Goal: Transaction & Acquisition: Purchase product/service

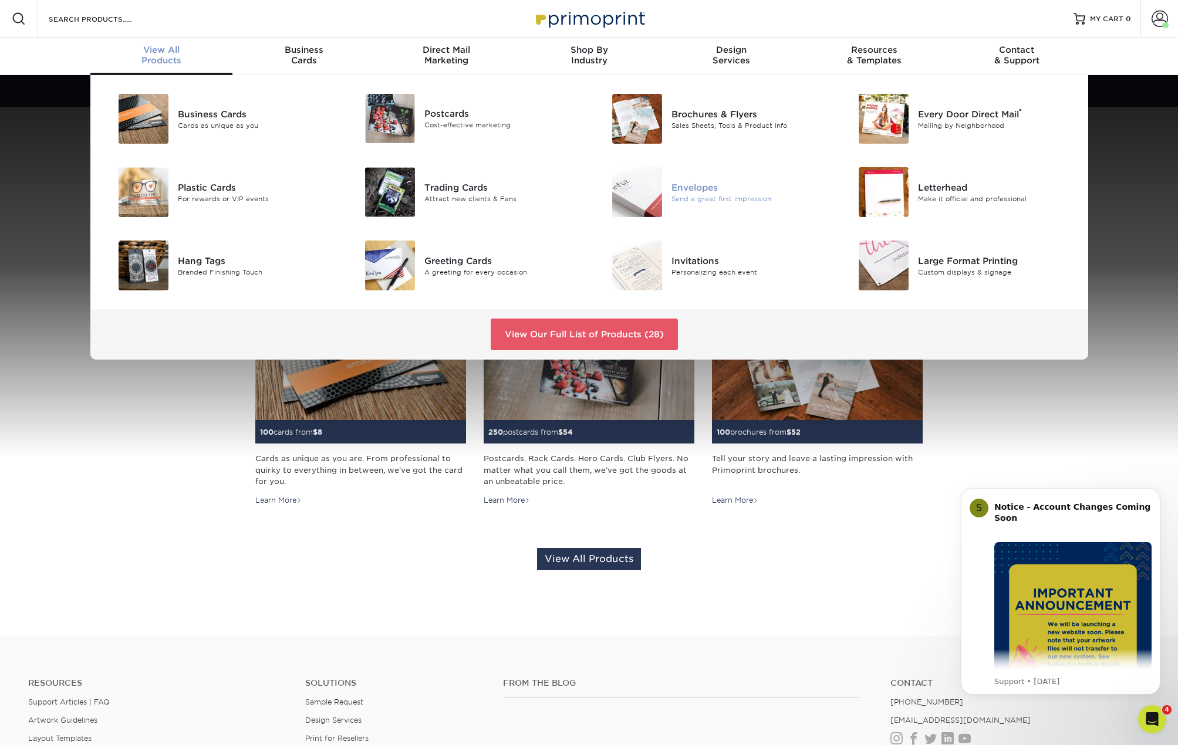
click at [720, 192] on div "Envelopes" at bounding box center [748, 187] width 155 height 13
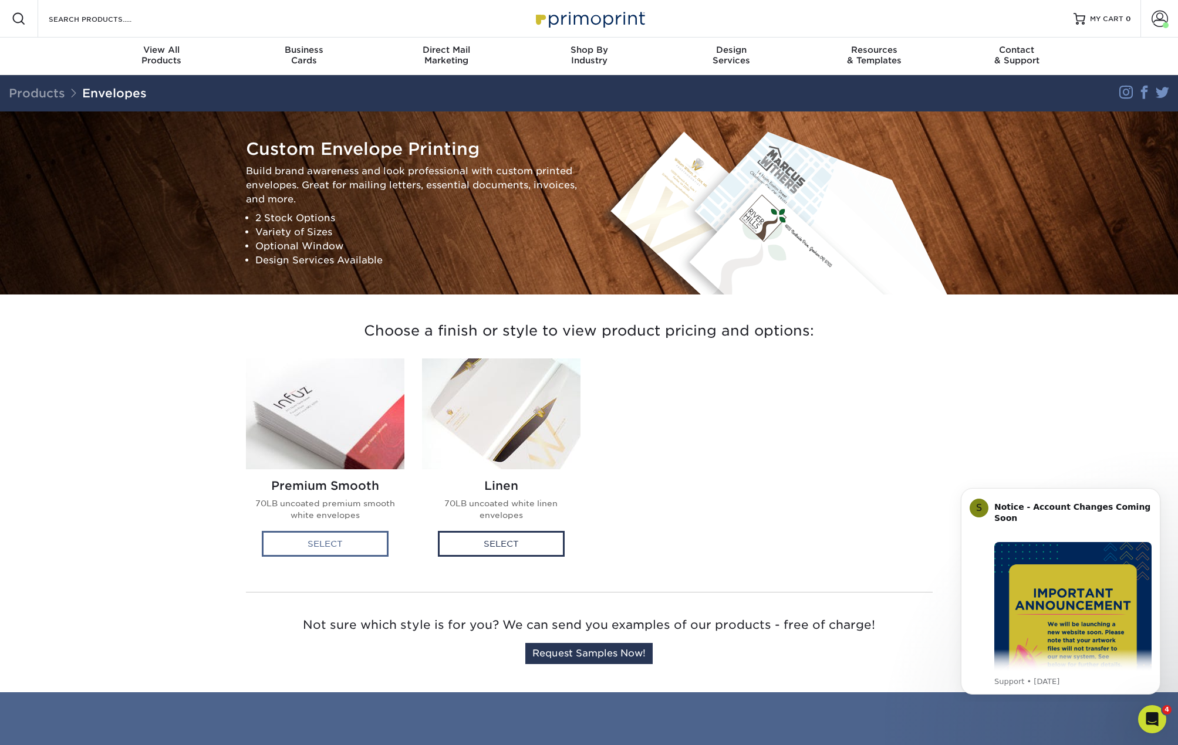
click at [381, 542] on div "Select" at bounding box center [325, 544] width 127 height 26
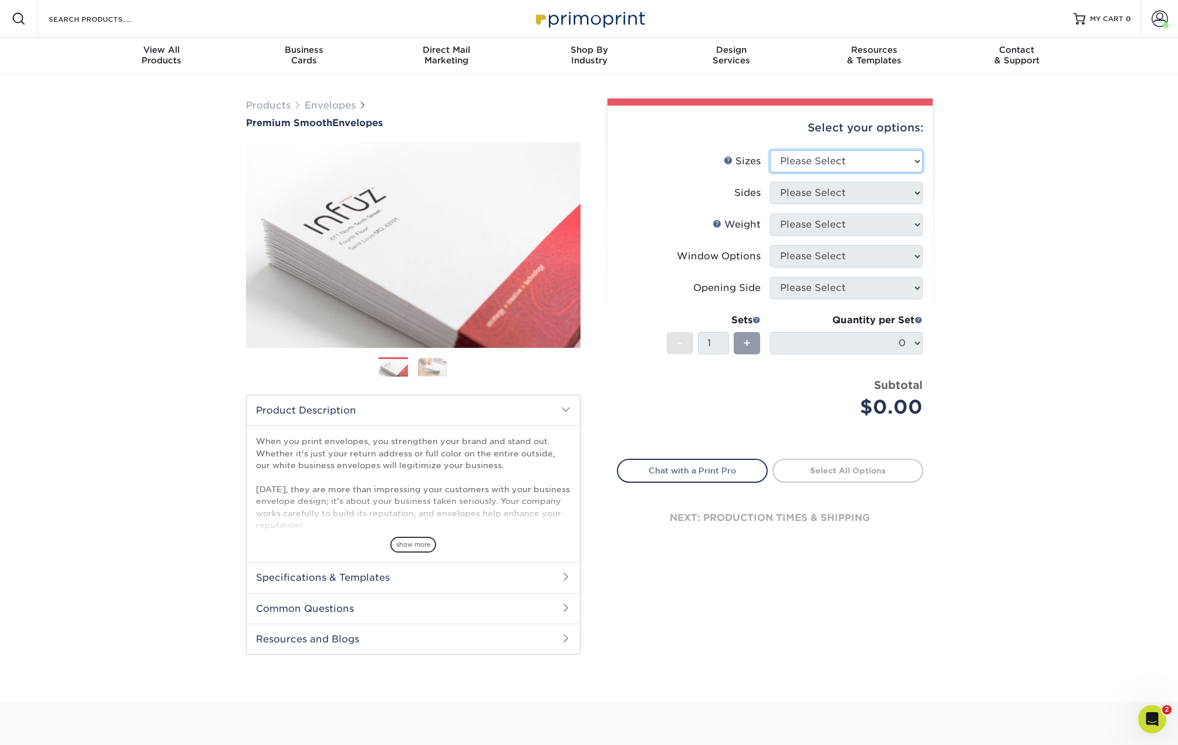
click at [914, 161] on select "Please Select 8.875" x 3.875" 4.125" x 9.5" 5.25" x 7.25" 9" x 12"" at bounding box center [846, 161] width 153 height 22
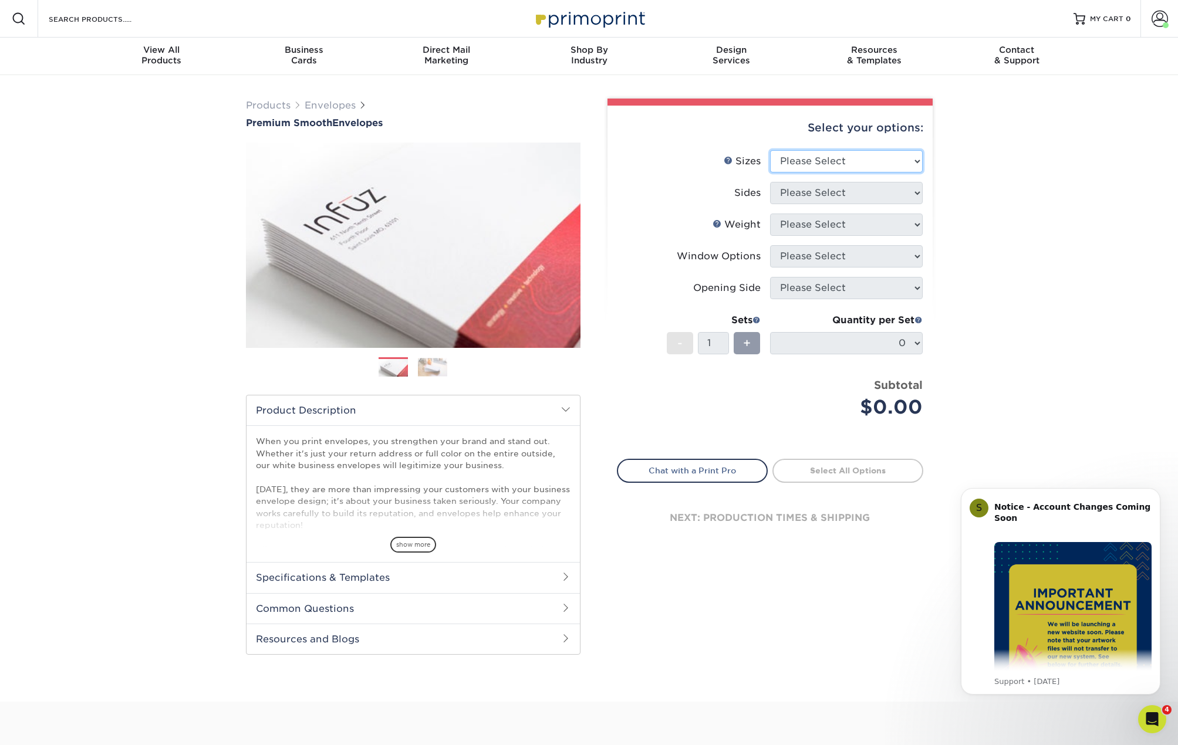
click at [833, 162] on select "Please Select 8.875" x 3.875" 4.125" x 9.5" 5.25" x 7.25" 9" x 12"" at bounding box center [846, 161] width 153 height 22
select select "3.88x8.88"
click at [770, 150] on select "Please Select 8.875" x 3.875" 4.125" x 9.5" 5.25" x 7.25" 9" x 12"" at bounding box center [846, 161] width 153 height 22
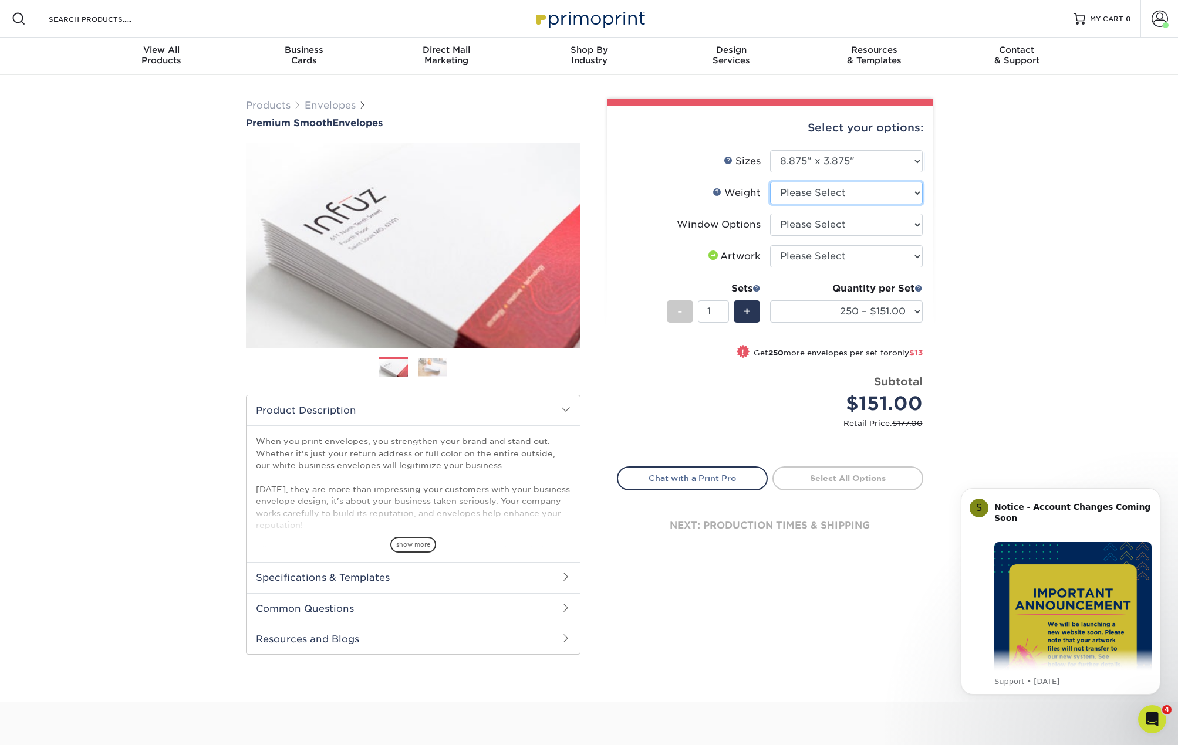
click at [868, 189] on select "Please Select 70LB" at bounding box center [846, 193] width 153 height 22
select select "70LB"
click at [770, 182] on select "Please Select 70LB" at bounding box center [846, 193] width 153 height 22
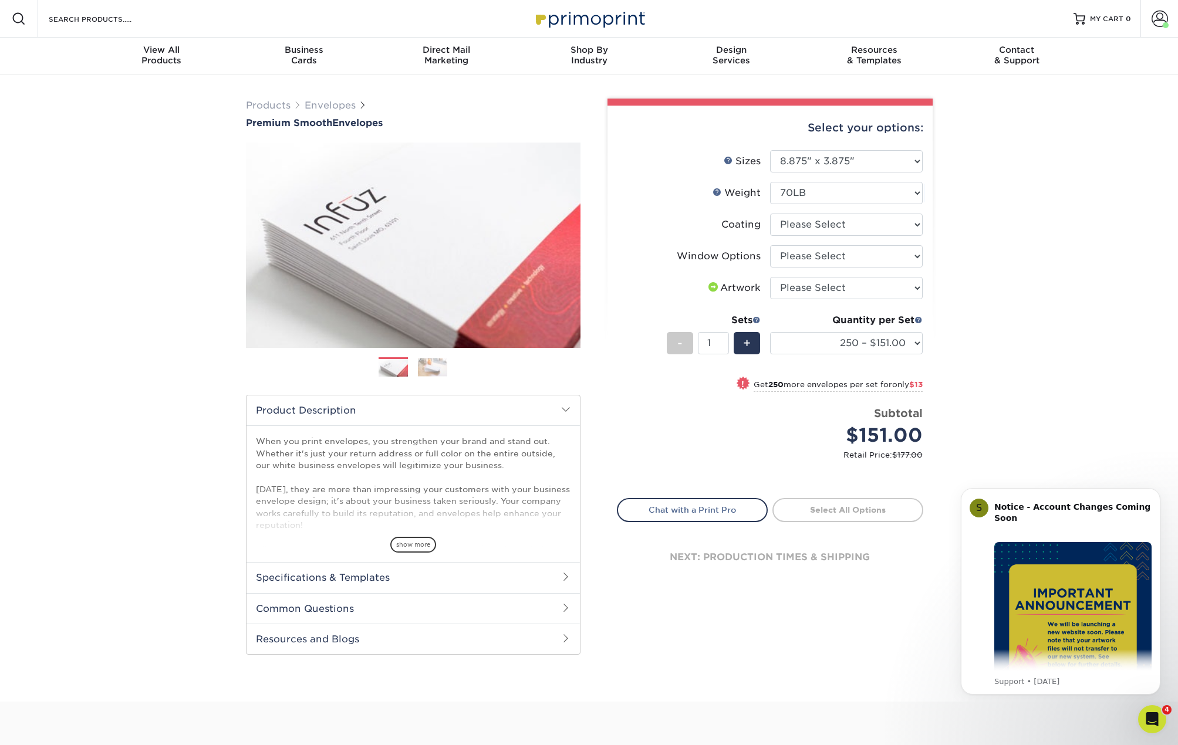
click at [447, 372] on img at bounding box center [432, 367] width 29 height 18
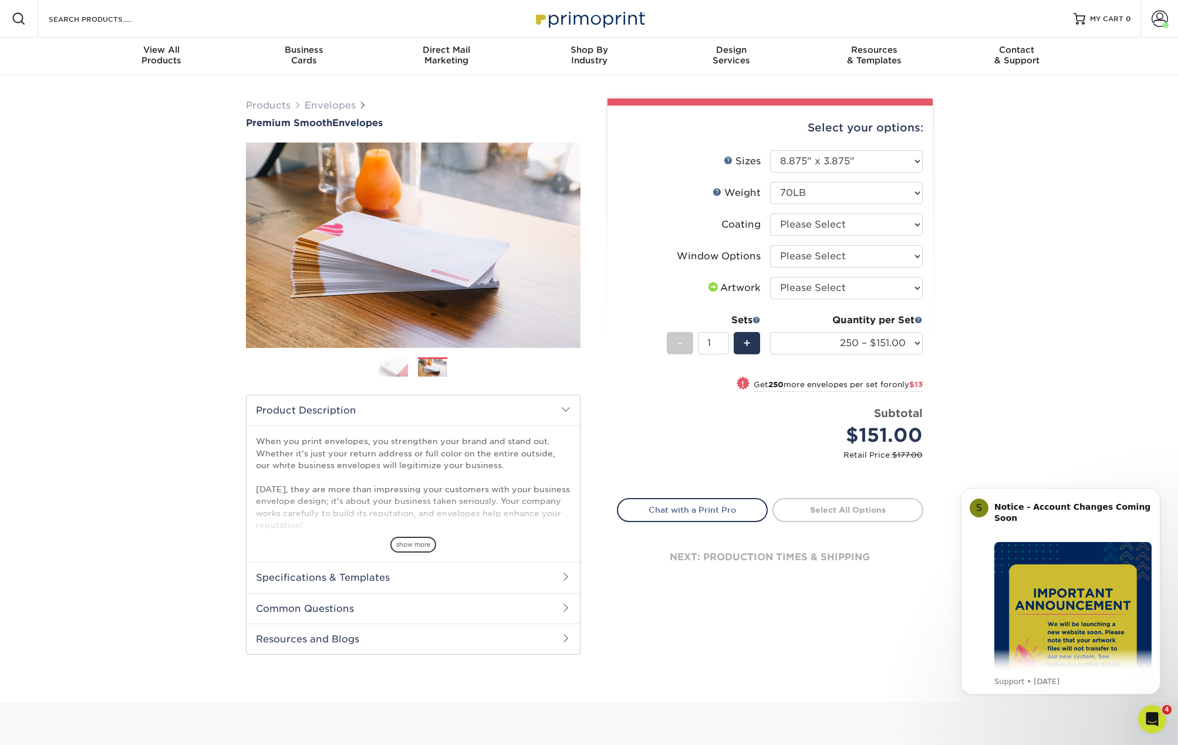
click at [395, 362] on img at bounding box center [392, 367] width 29 height 21
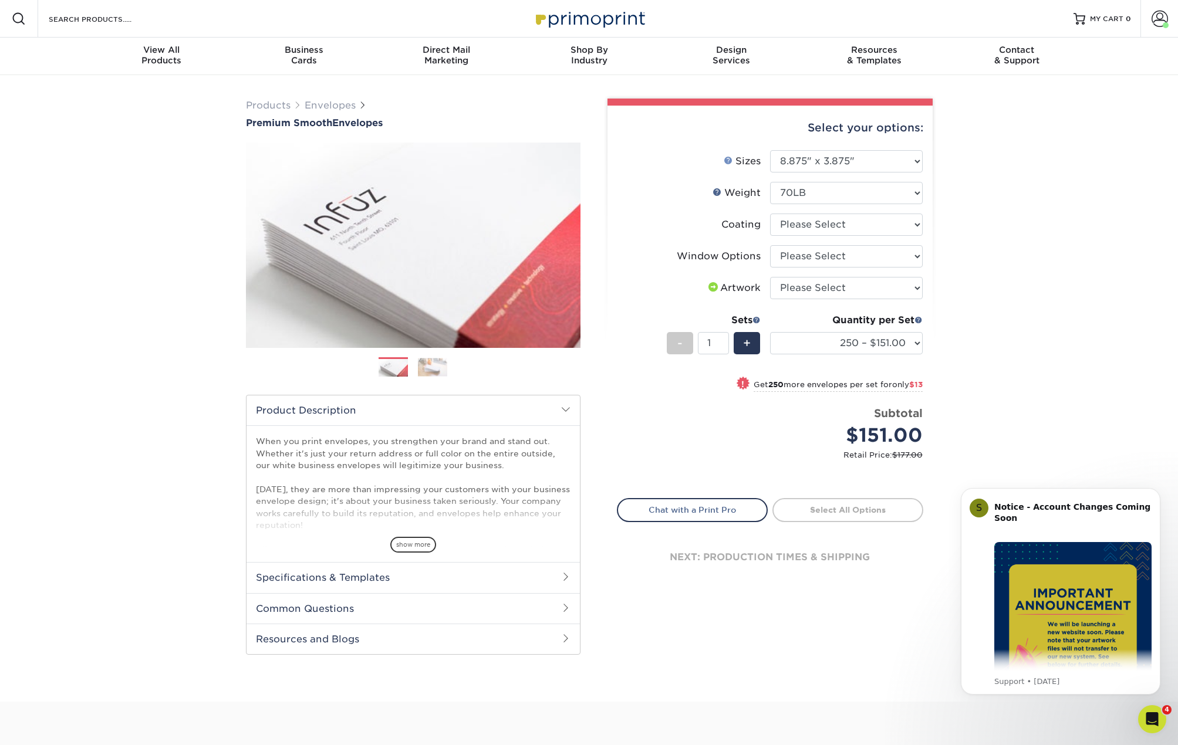
click at [730, 161] on link "Sizes Help" at bounding box center [727, 159] width 9 height 9
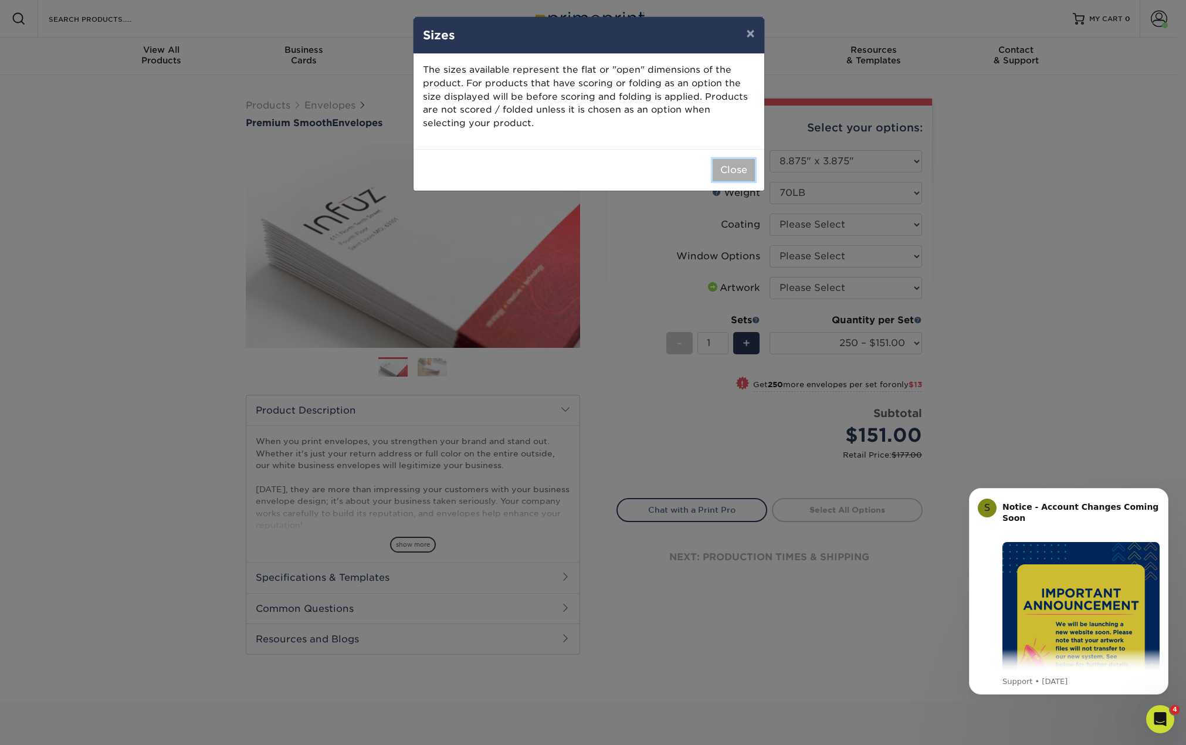
click at [730, 165] on button "Close" at bounding box center [734, 170] width 42 height 22
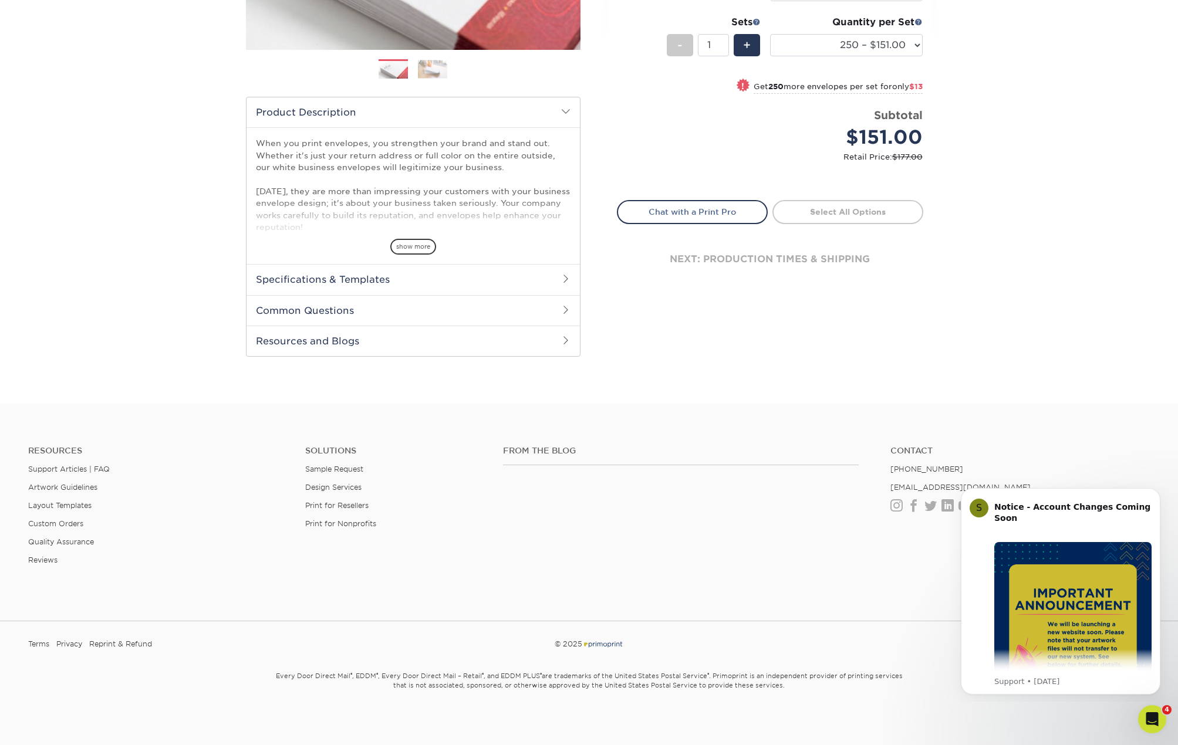
scroll to position [300, 0]
click at [385, 275] on h2 "Specifications & Templates" at bounding box center [412, 277] width 333 height 31
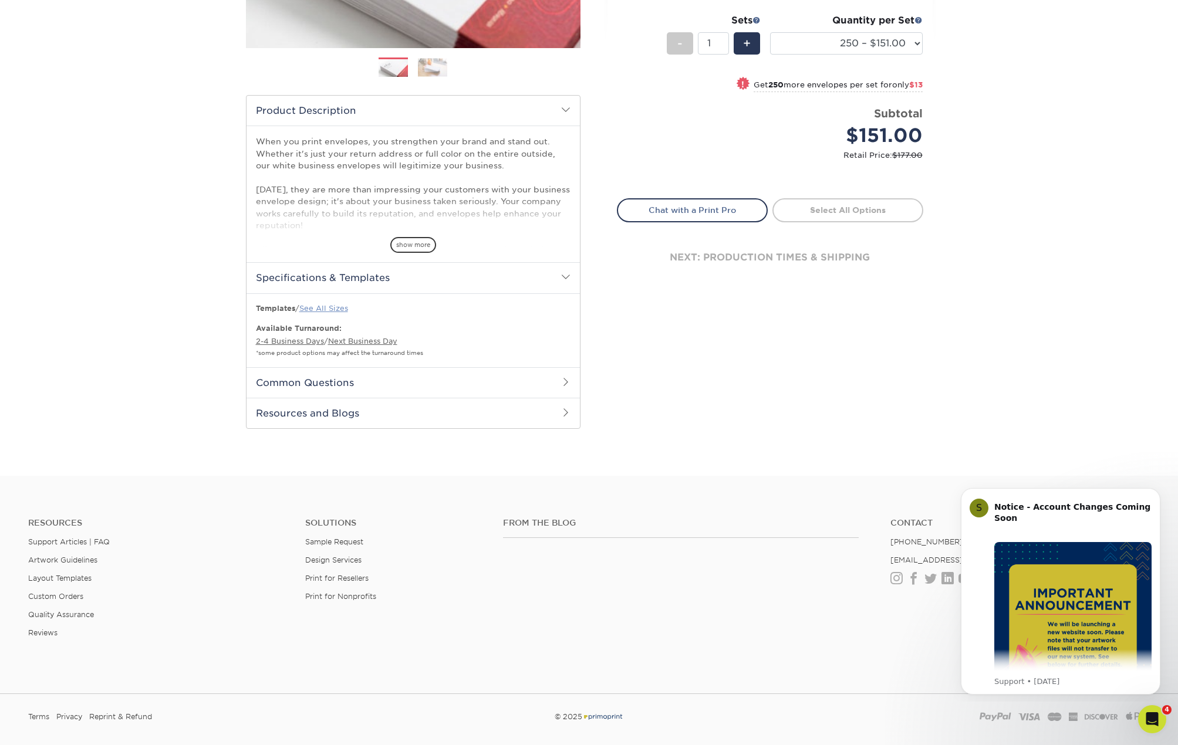
click at [334, 307] on link "See All Sizes" at bounding box center [323, 308] width 49 height 9
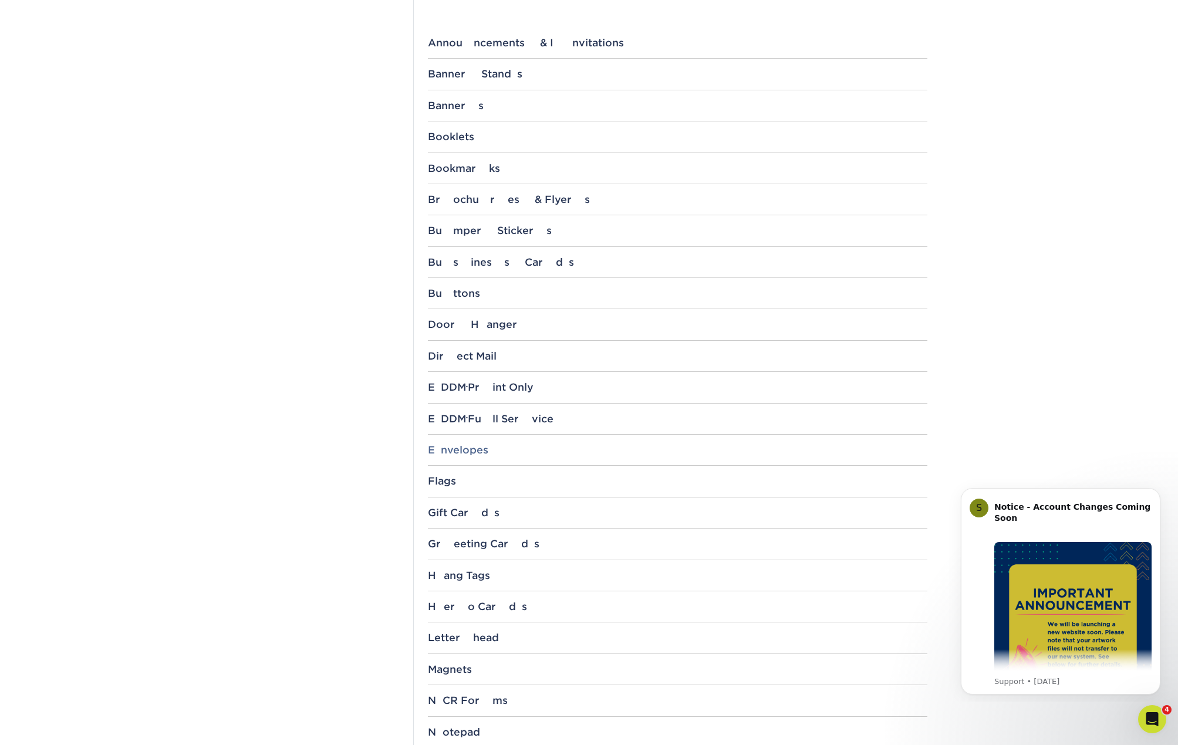
click at [459, 449] on div "Envelopes" at bounding box center [677, 450] width 499 height 12
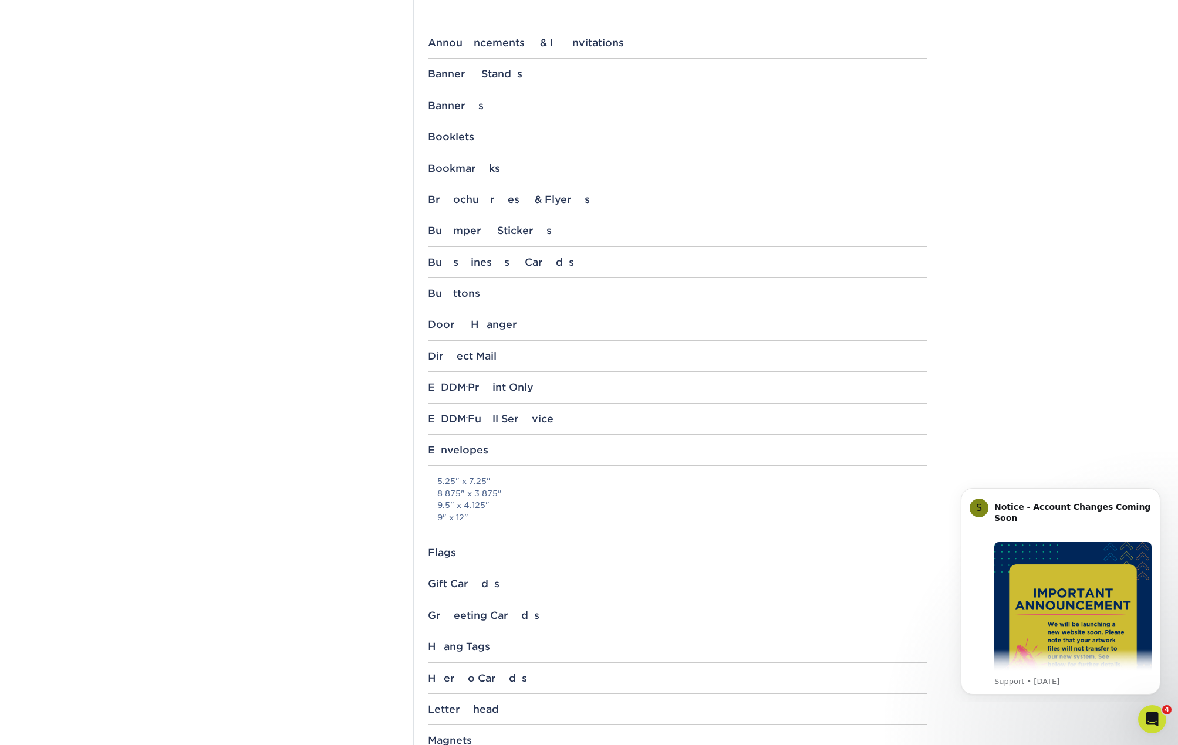
scroll to position [528, 0]
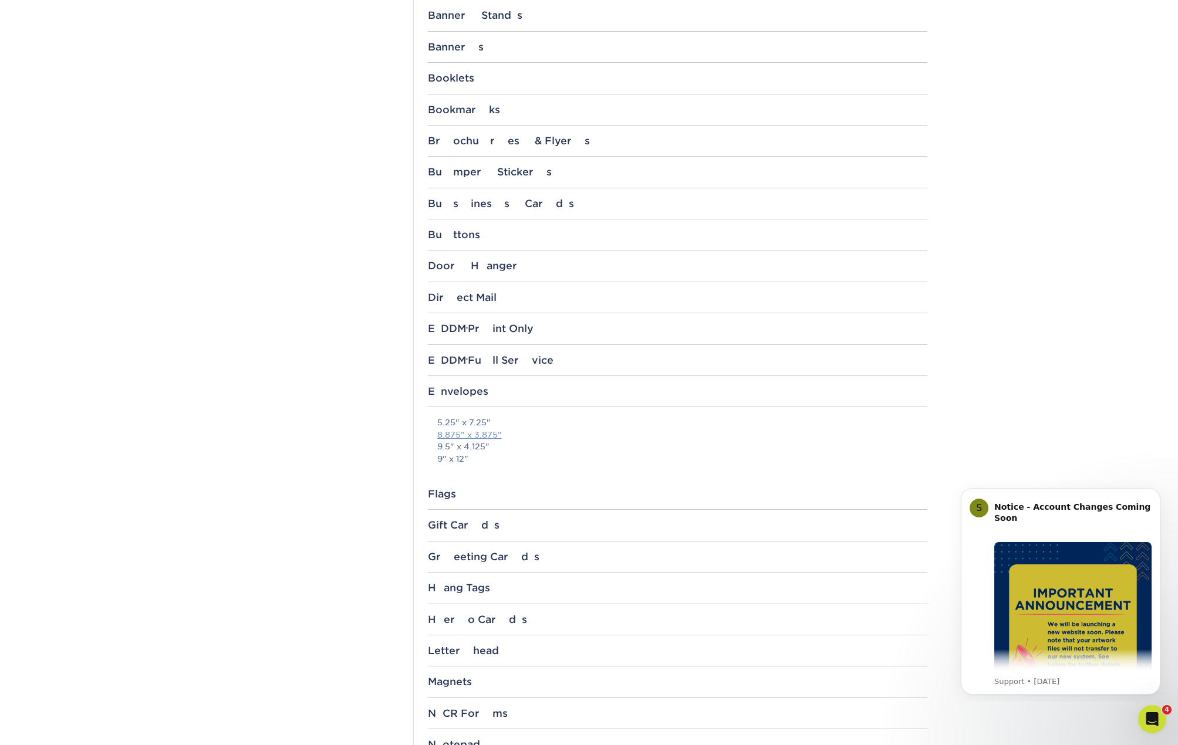
click at [478, 435] on link "8.875" x 3.875"" at bounding box center [469, 434] width 65 height 9
